Goal: Find specific page/section: Find specific page/section

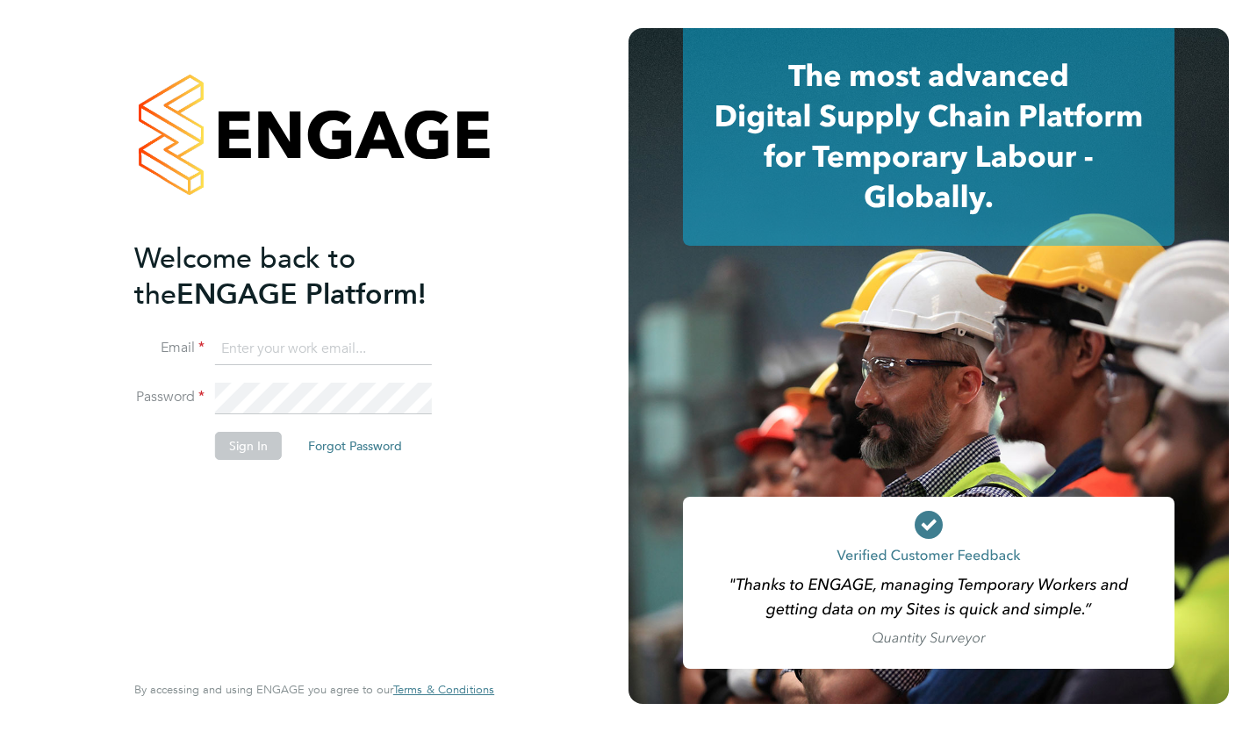
type input "marcia.boverhoff@energi.uk.com"
click at [252, 448] on button "Sign In" at bounding box center [248, 446] width 67 height 28
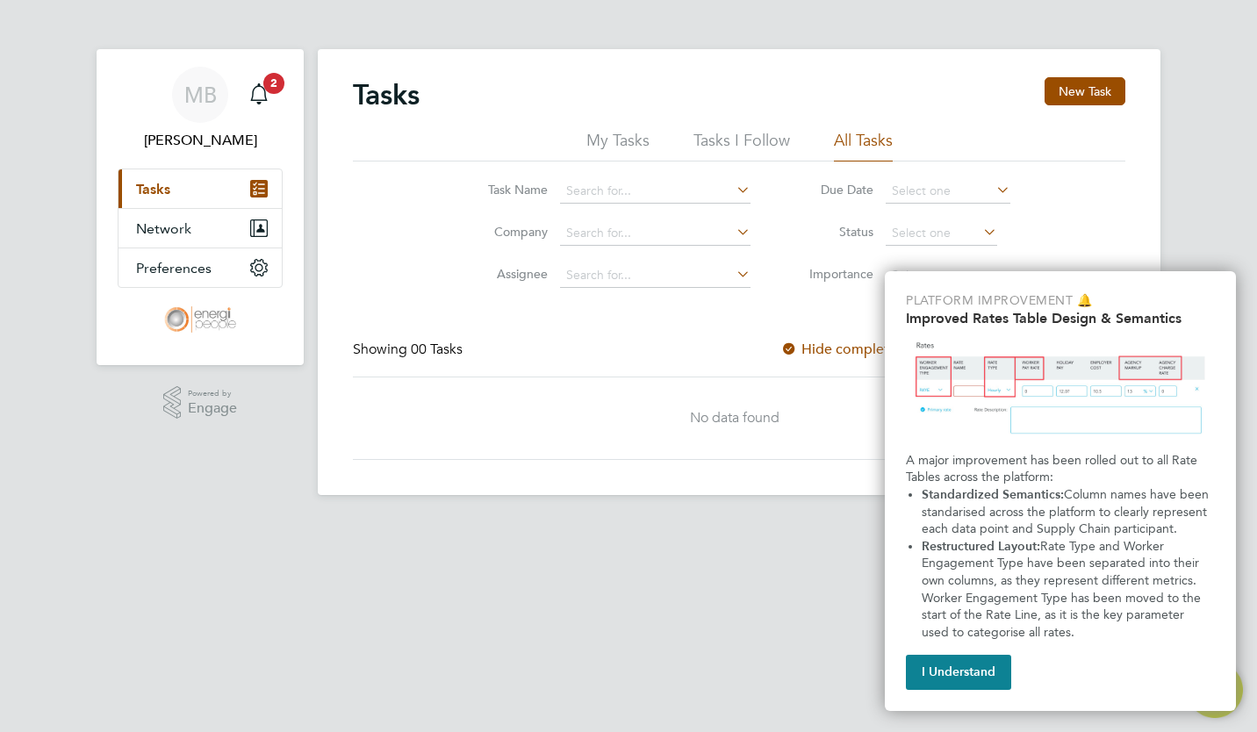
click at [584, 523] on html "MB [PERSON_NAME] Notifications 2 Applications: Current page: Tasks Network Busi…" at bounding box center [628, 261] width 1257 height 523
click at [928, 652] on div "I Understand" at bounding box center [958, 669] width 105 height 42
click at [936, 672] on button "I Understand" at bounding box center [958, 672] width 105 height 35
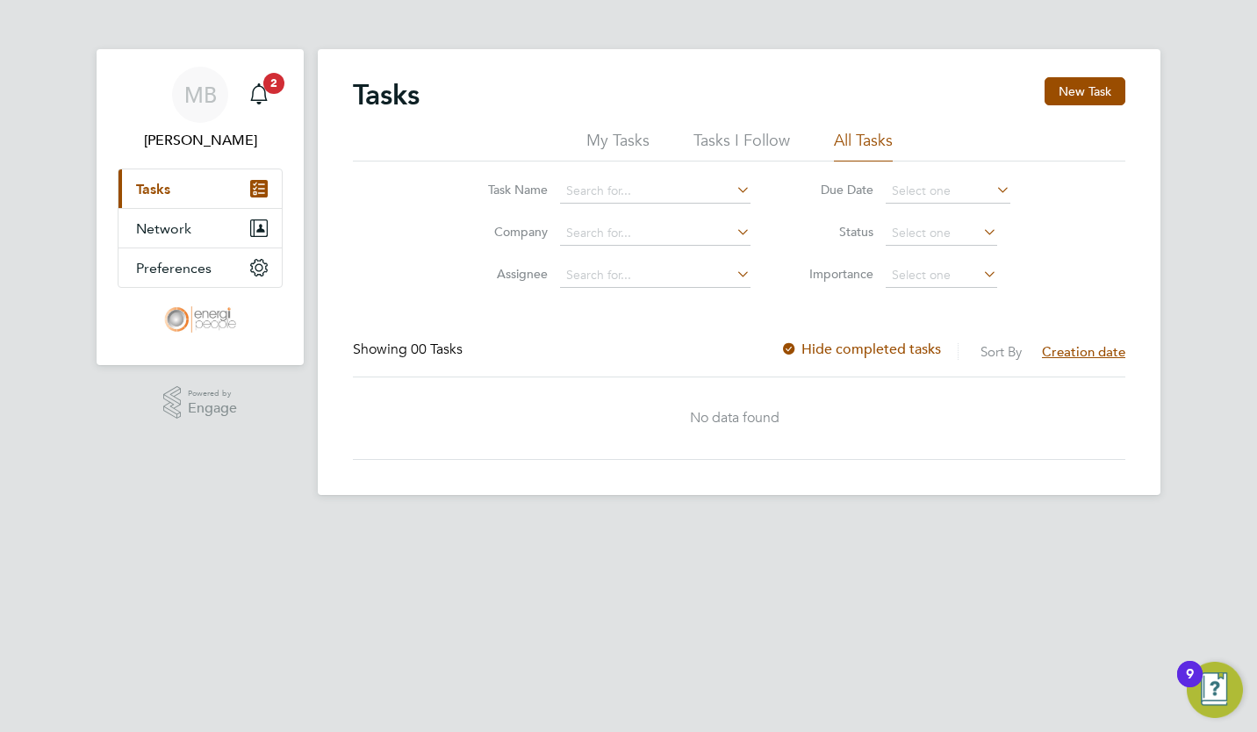
click at [538, 341] on div "Showing 00 Tasks Sort By Creation date Hide completed tasks" at bounding box center [739, 359] width 772 height 36
click at [623, 184] on input at bounding box center [655, 191] width 190 height 25
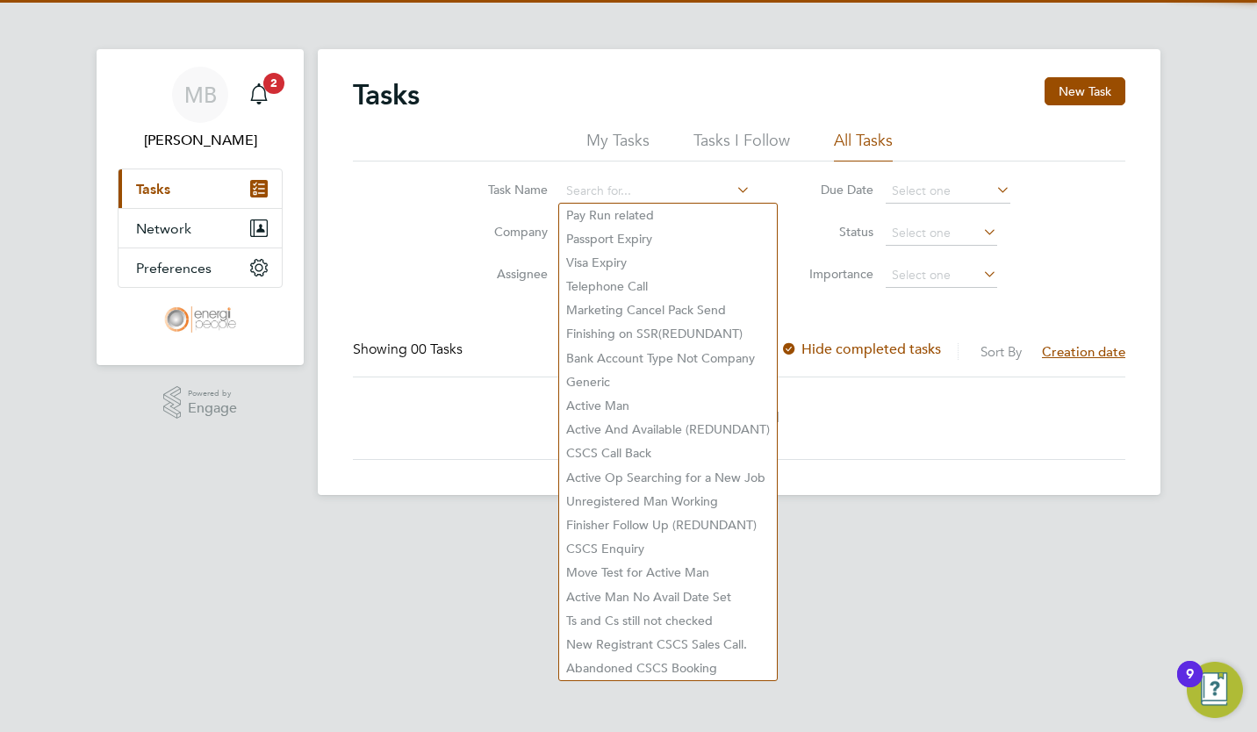
click at [477, 190] on label "Task Name" at bounding box center [508, 190] width 79 height 16
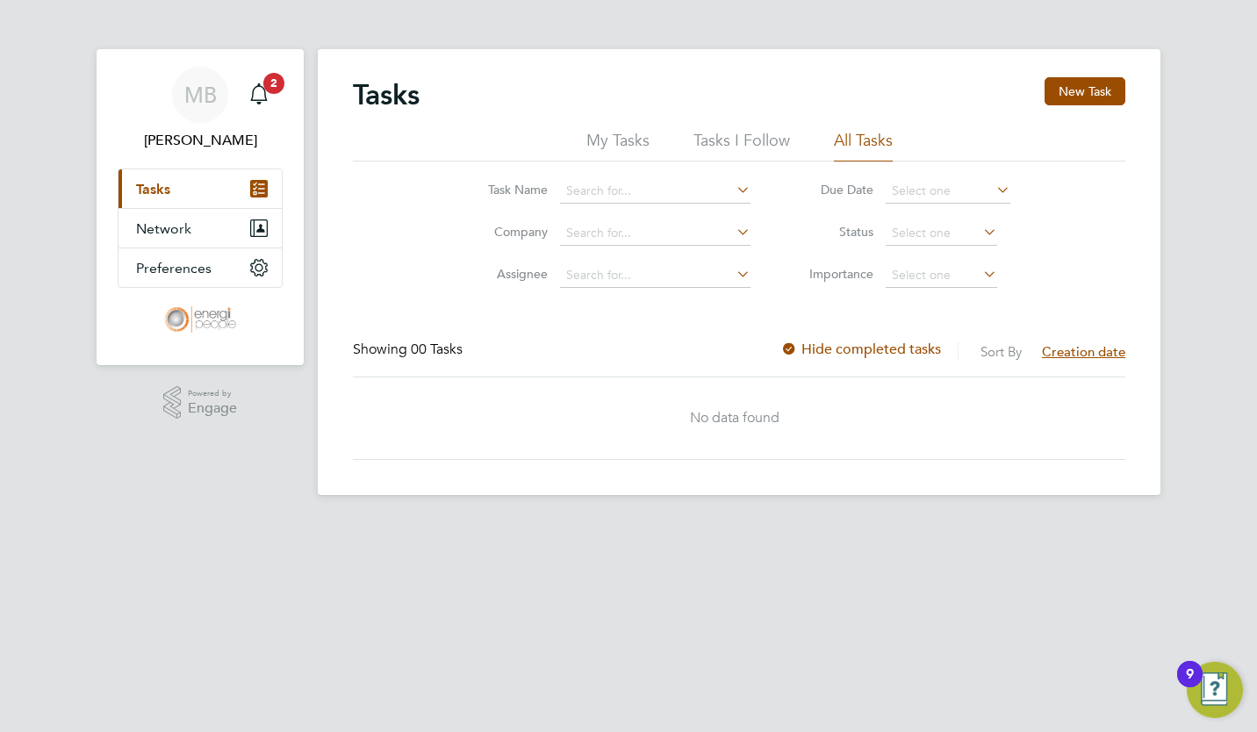
click at [598, 144] on li "My Tasks" at bounding box center [617, 146] width 63 height 32
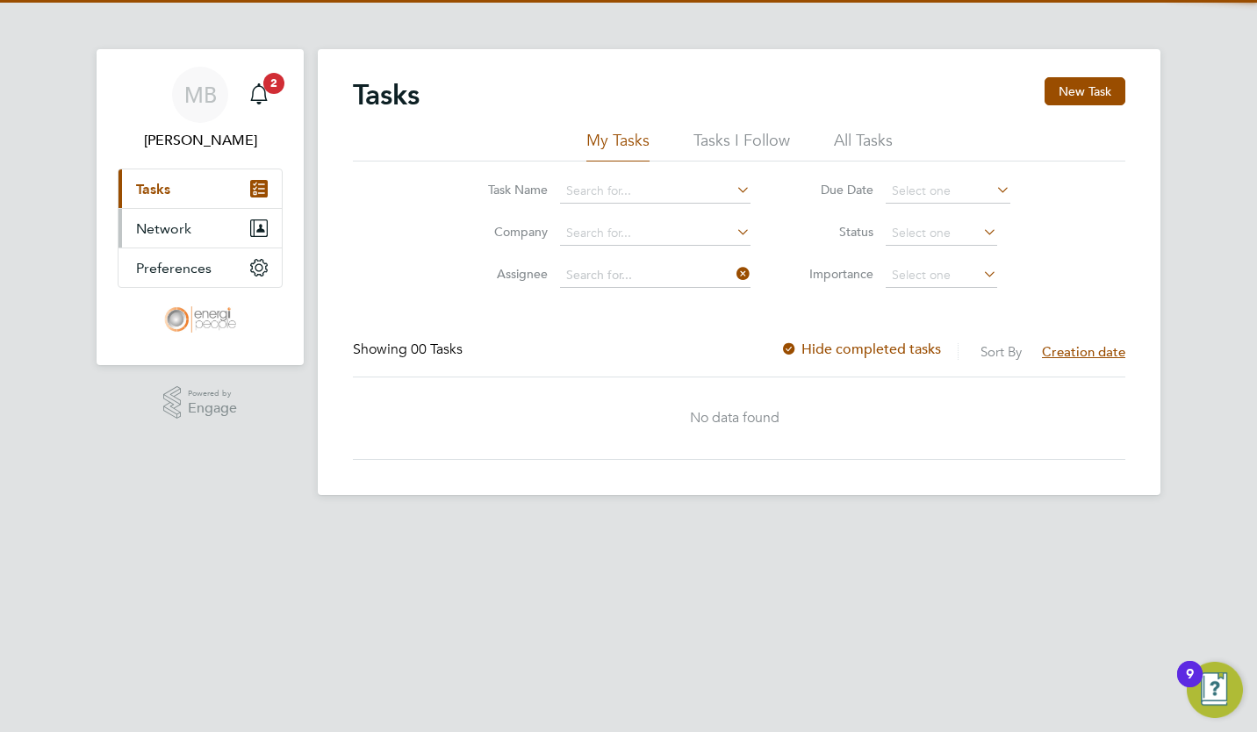
click at [136, 220] on span "Network" at bounding box center [163, 228] width 55 height 17
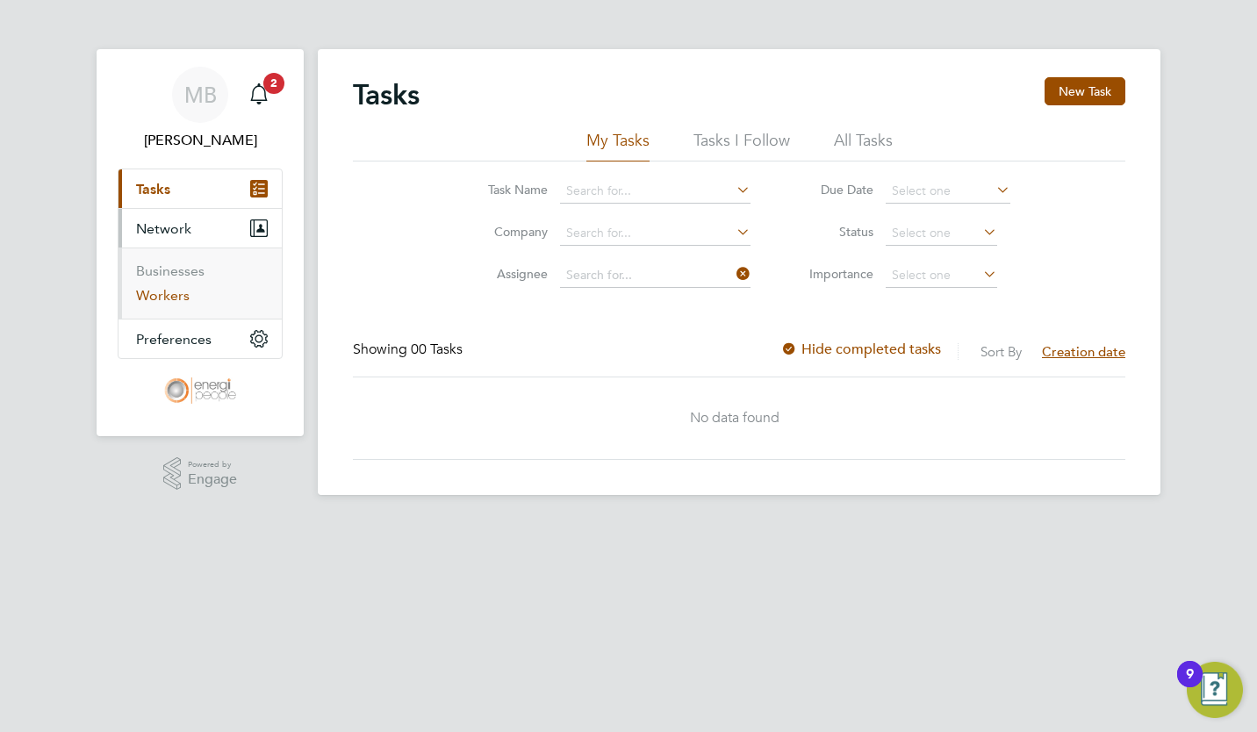
drag, startPoint x: 168, startPoint y: 290, endPoint x: 255, endPoint y: 286, distance: 86.1
click at [168, 290] on link "Workers" at bounding box center [163, 295] width 54 height 17
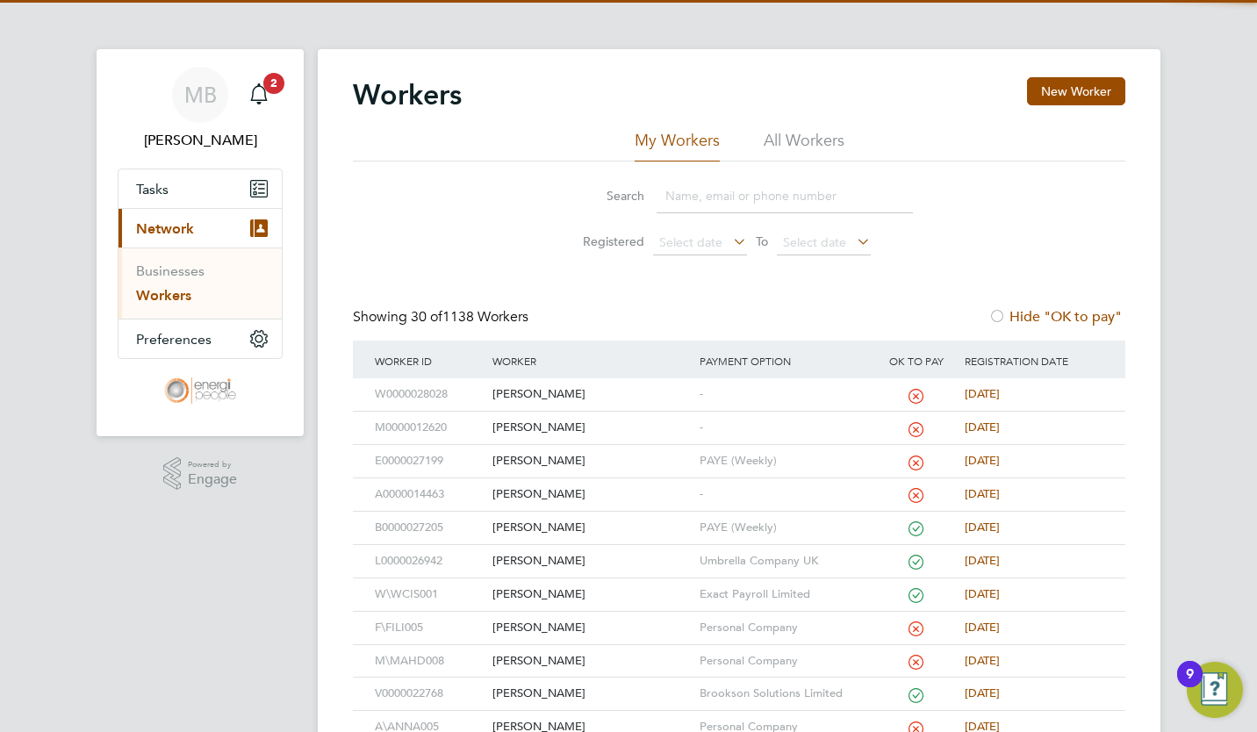
click at [713, 190] on input at bounding box center [784, 196] width 256 height 34
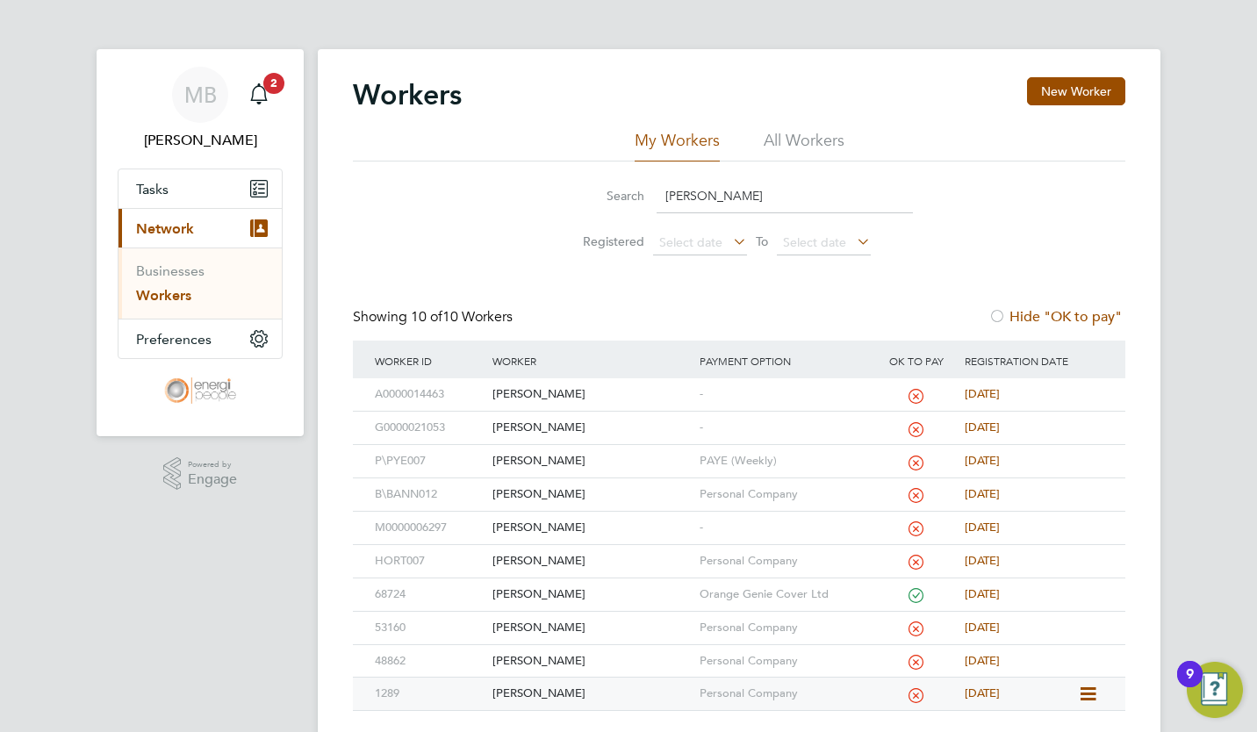
type input "[PERSON_NAME]"
click at [544, 693] on div "[PERSON_NAME]" at bounding box center [591, 694] width 206 height 32
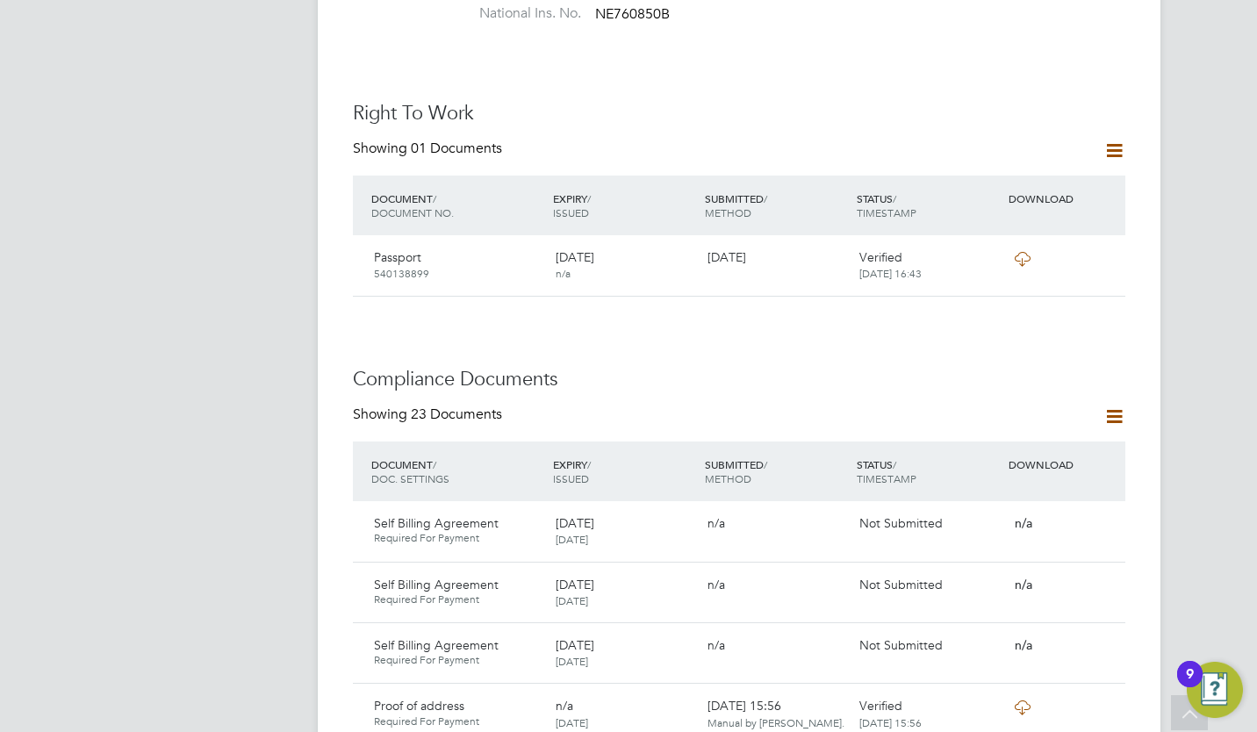
scroll to position [965, 0]
